Goal: Download file/media

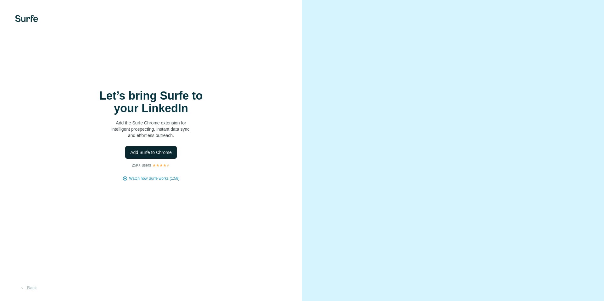
click at [161, 155] on span "Add Surfe to Chrome" at bounding box center [151, 152] width 42 height 6
click at [151, 152] on span "Add Surfe to Chrome" at bounding box center [151, 152] width 42 height 6
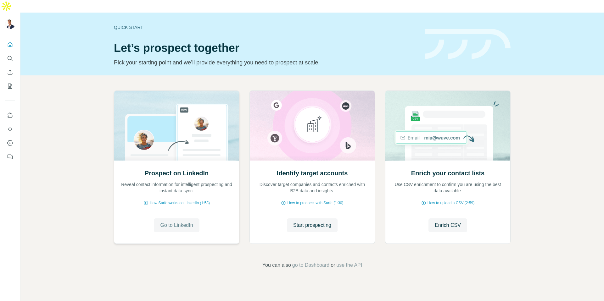
click at [175, 222] on span "Go to LinkedIn" at bounding box center [176, 226] width 33 height 8
